Goal: Find specific page/section: Find specific page/section

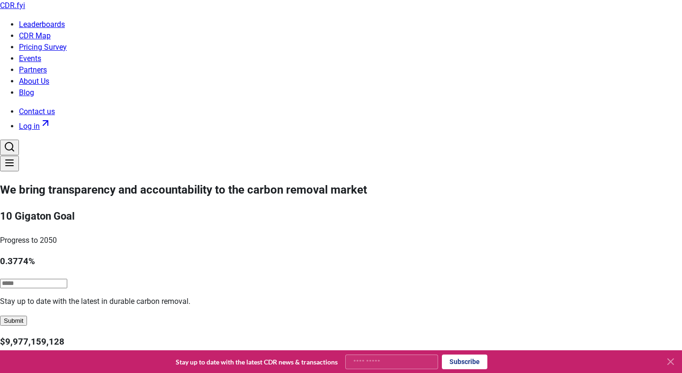
type input "****"
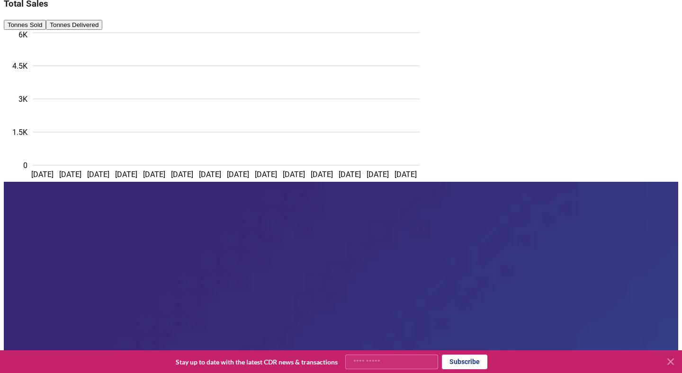
scroll to position [210, 0]
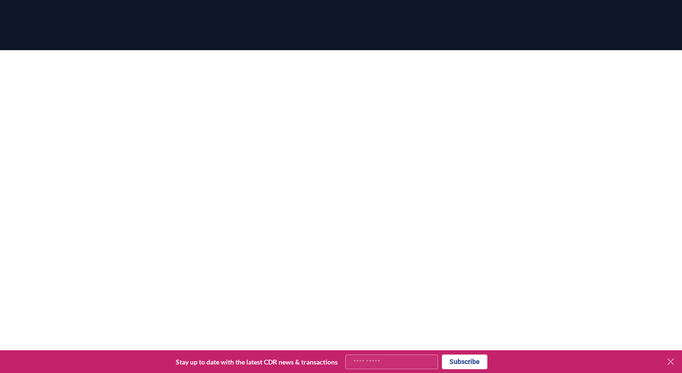
scroll to position [152, 0]
